Goal: Transaction & Acquisition: Download file/media

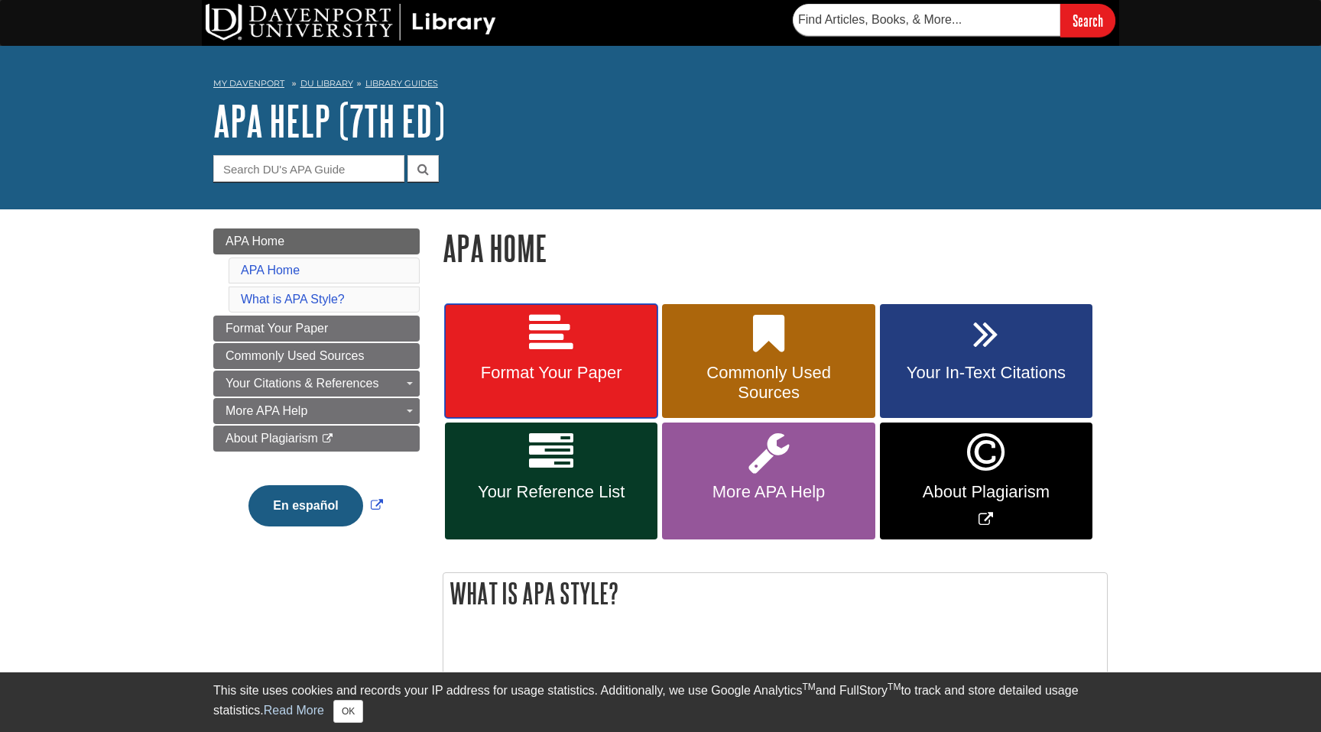
click at [571, 403] on link "Format Your Paper" at bounding box center [551, 361] width 212 height 115
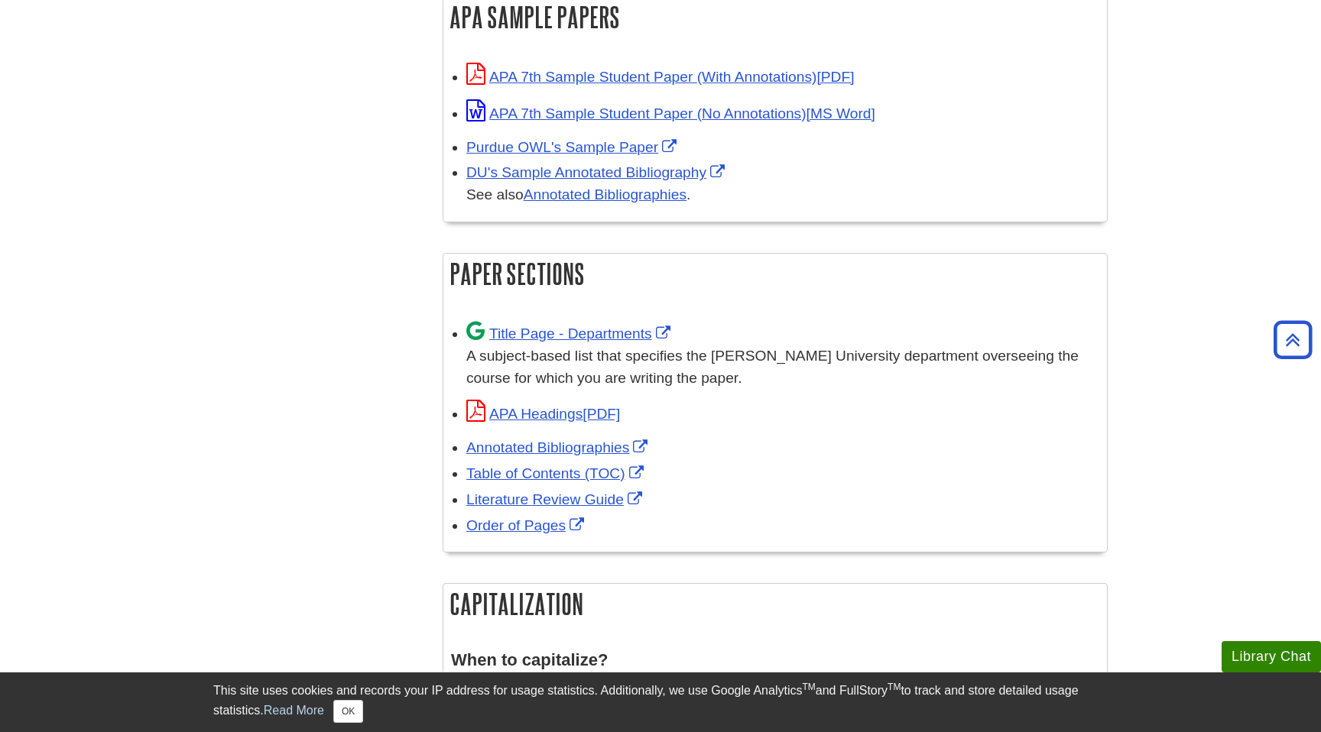
scroll to position [794, 0]
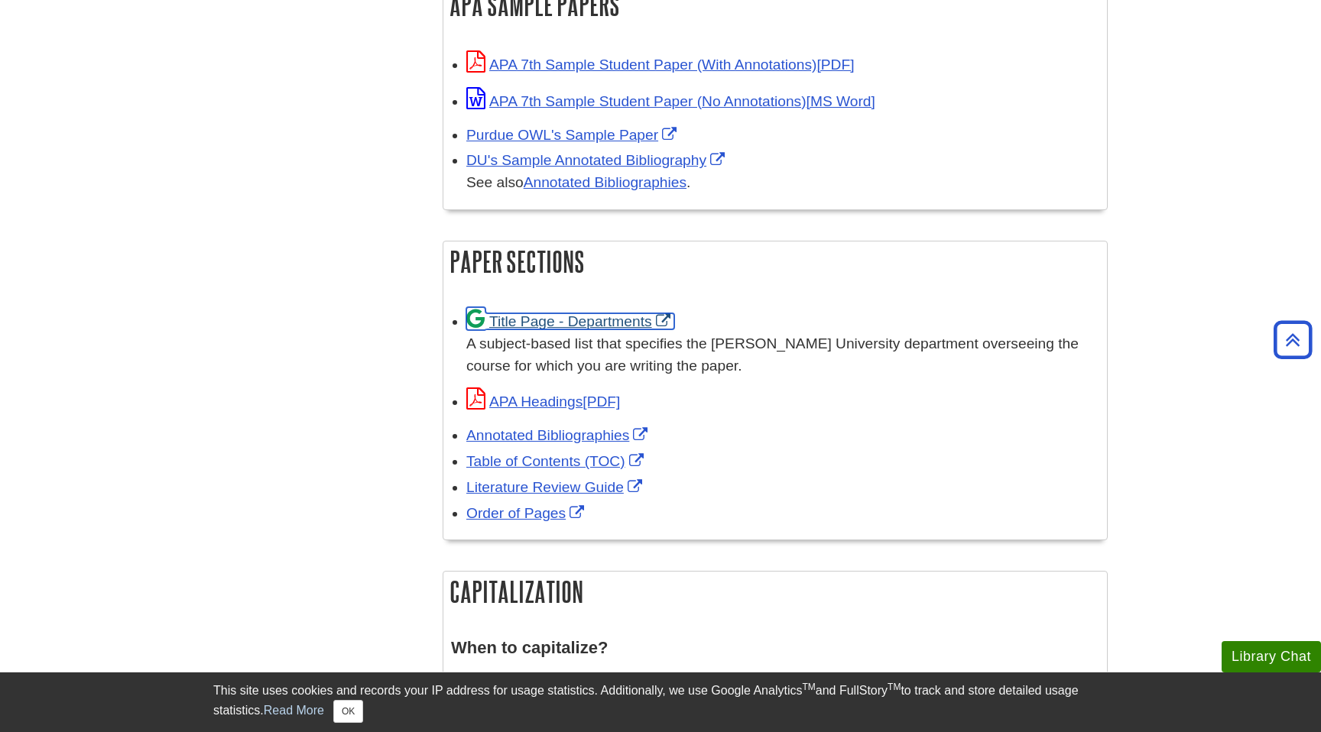
click at [615, 316] on link "Title Page - Departments" at bounding box center [570, 321] width 208 height 16
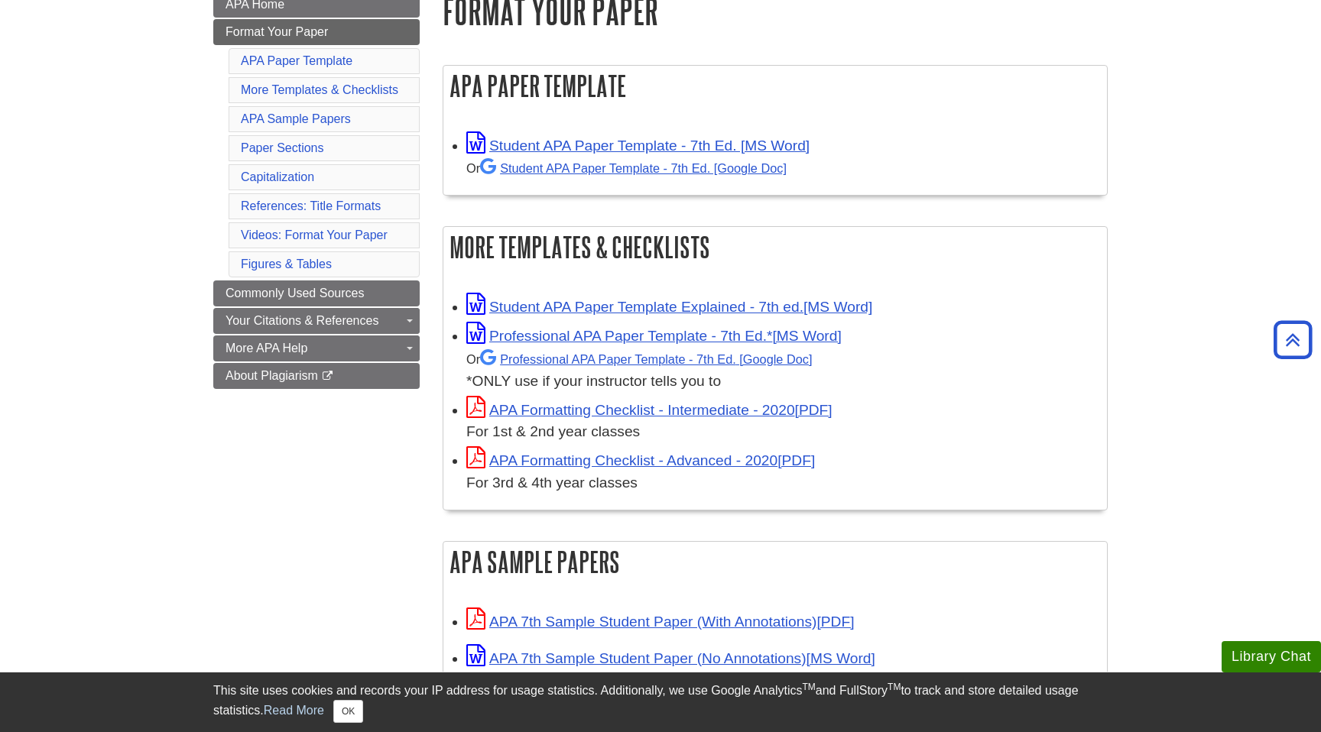
scroll to position [224, 0]
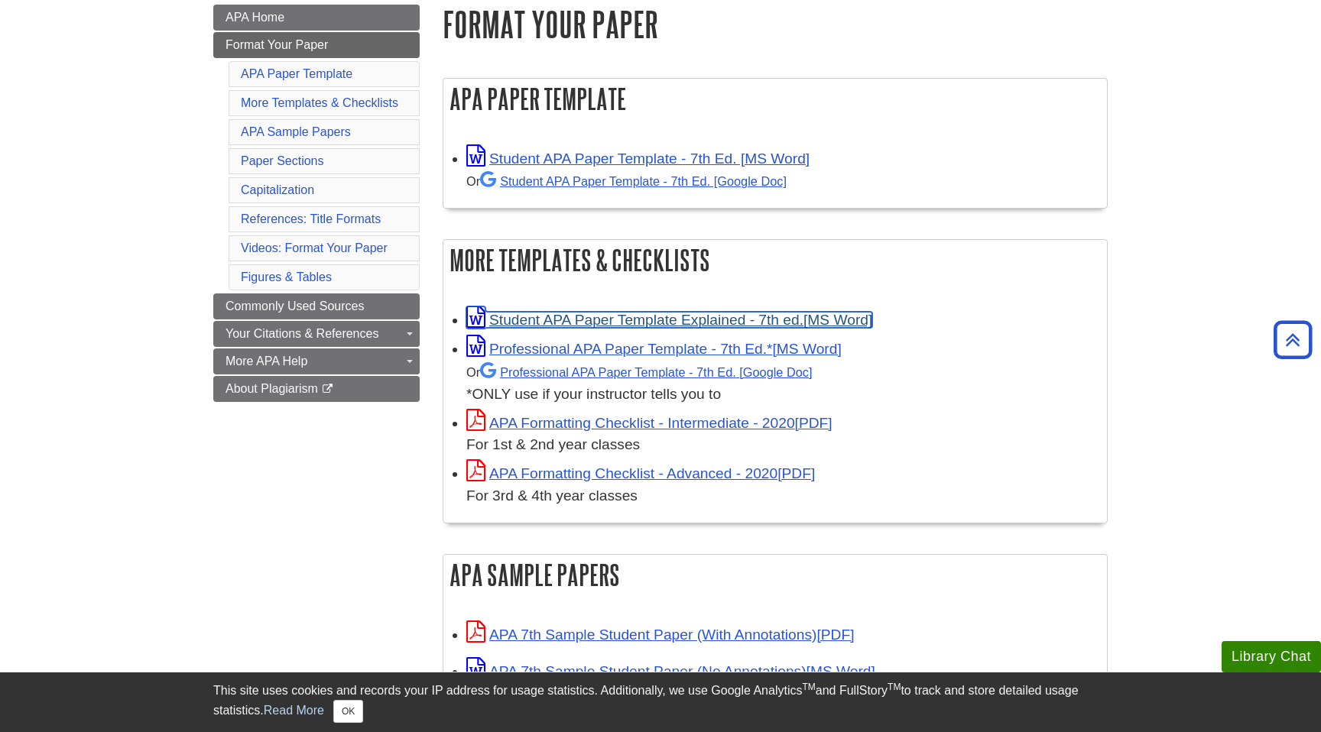
click at [685, 313] on link "Student APA Paper Template Explained - 7th ed." at bounding box center [669, 320] width 406 height 16
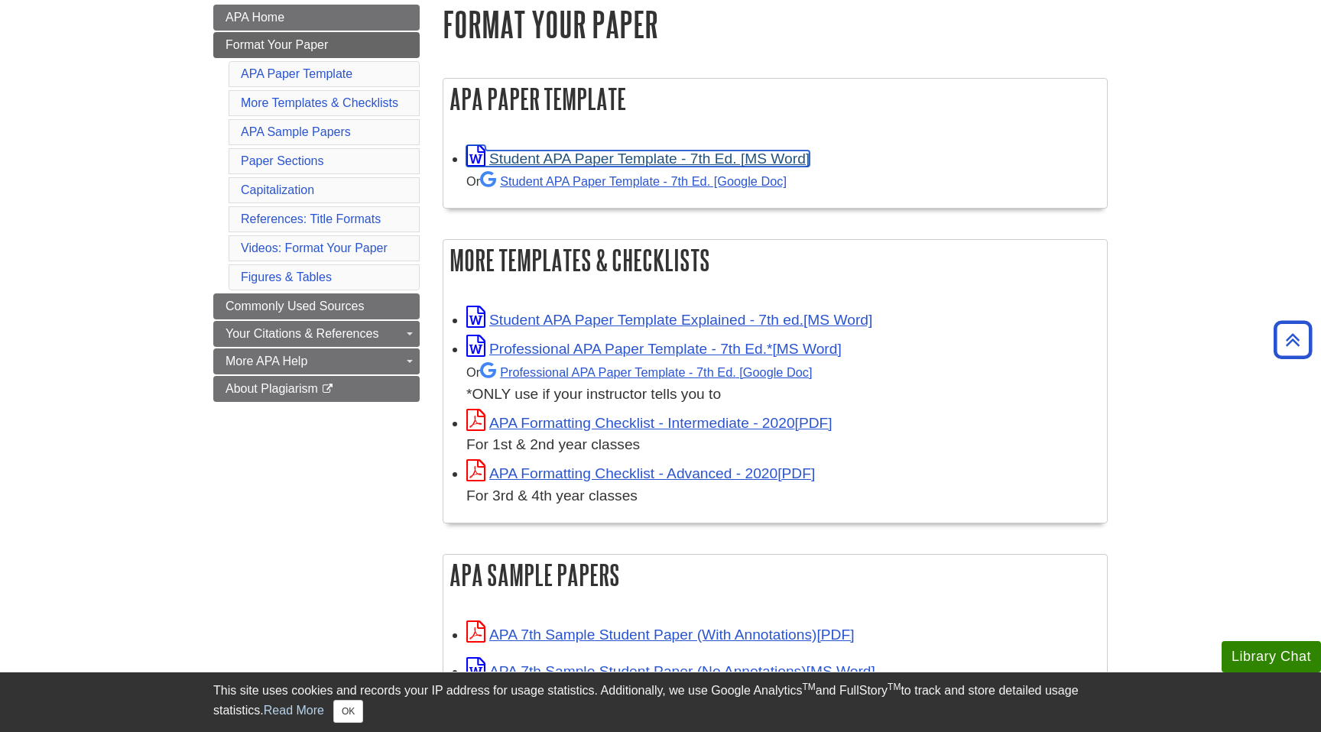
click at [664, 161] on link "Student APA Paper Template - 7th Ed. [MS Word]" at bounding box center [637, 159] width 343 height 16
click at [779, 187] on link "Student APA Paper Template - 7th Ed. [Google Doc]" at bounding box center [633, 181] width 306 height 14
